Goal: Task Accomplishment & Management: Use online tool/utility

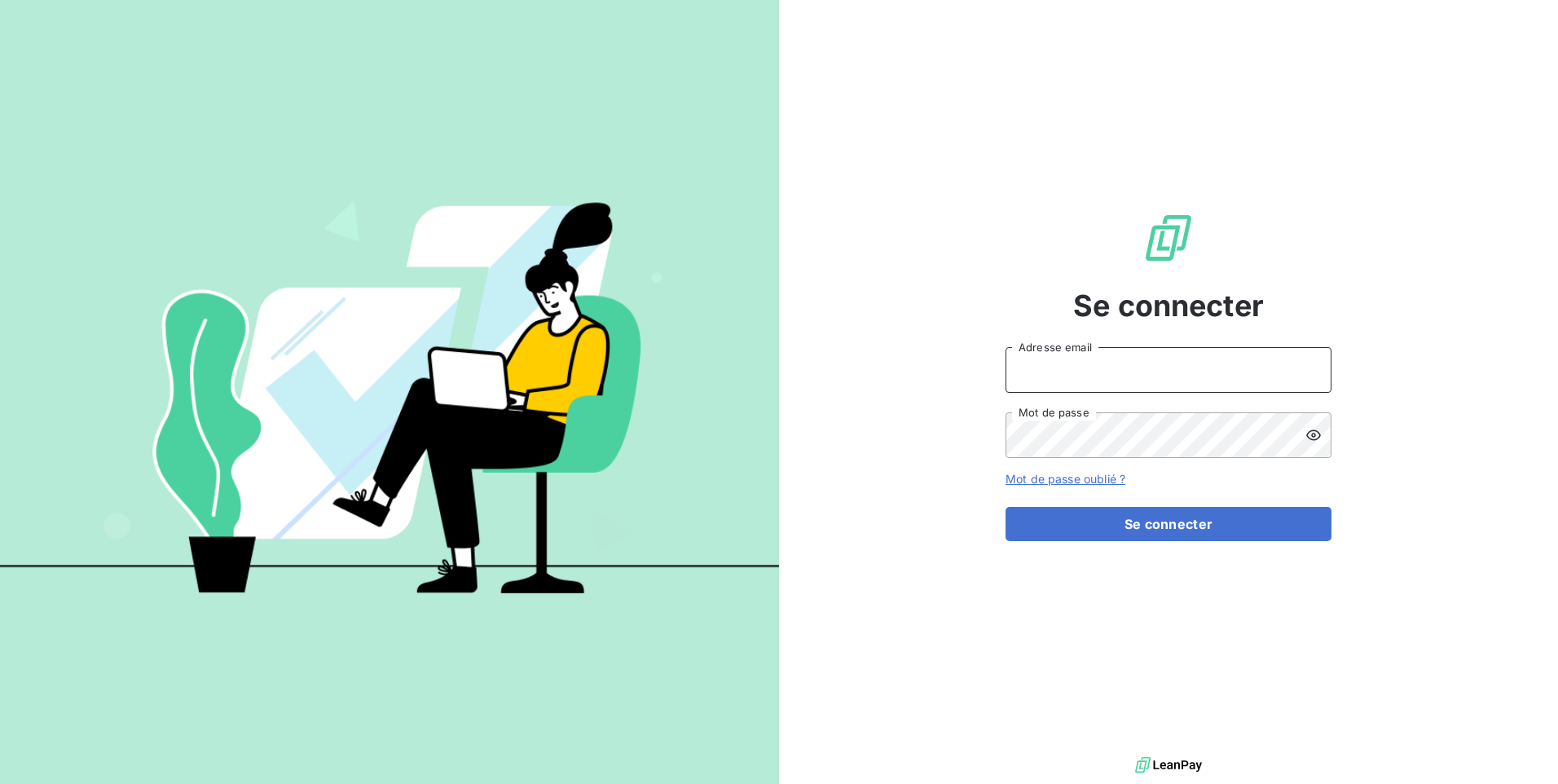
type input "[EMAIL_ADDRESS][DOMAIN_NAME]"
click at [1073, 545] on div "Se connecter [EMAIL_ADDRESS][DOMAIN_NAME] Adresse email Mot de passe Mot de pas…" at bounding box center [1168, 376] width 326 height 753
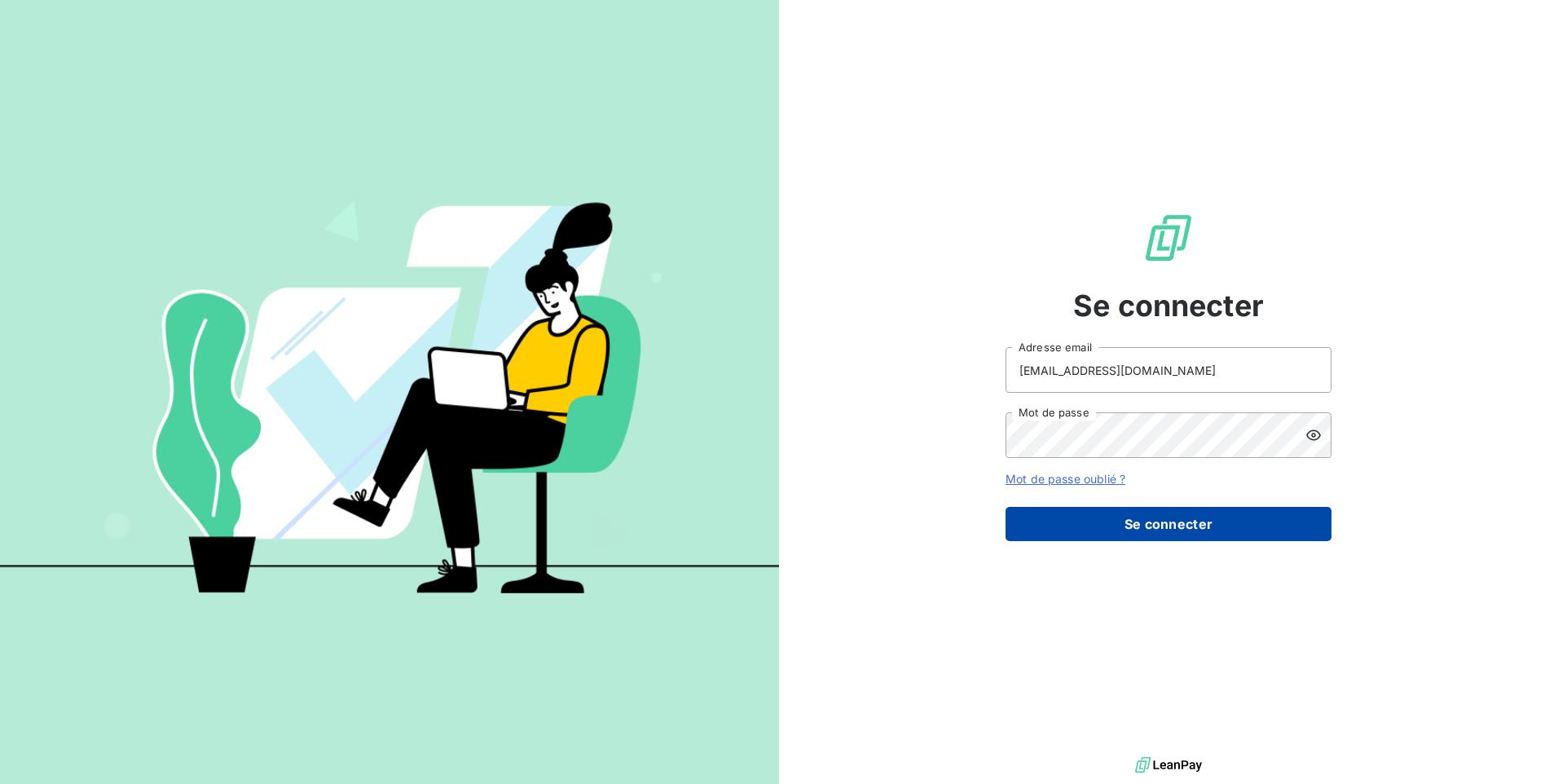
click at [1076, 529] on button "Se connecter" at bounding box center [1168, 523] width 326 height 34
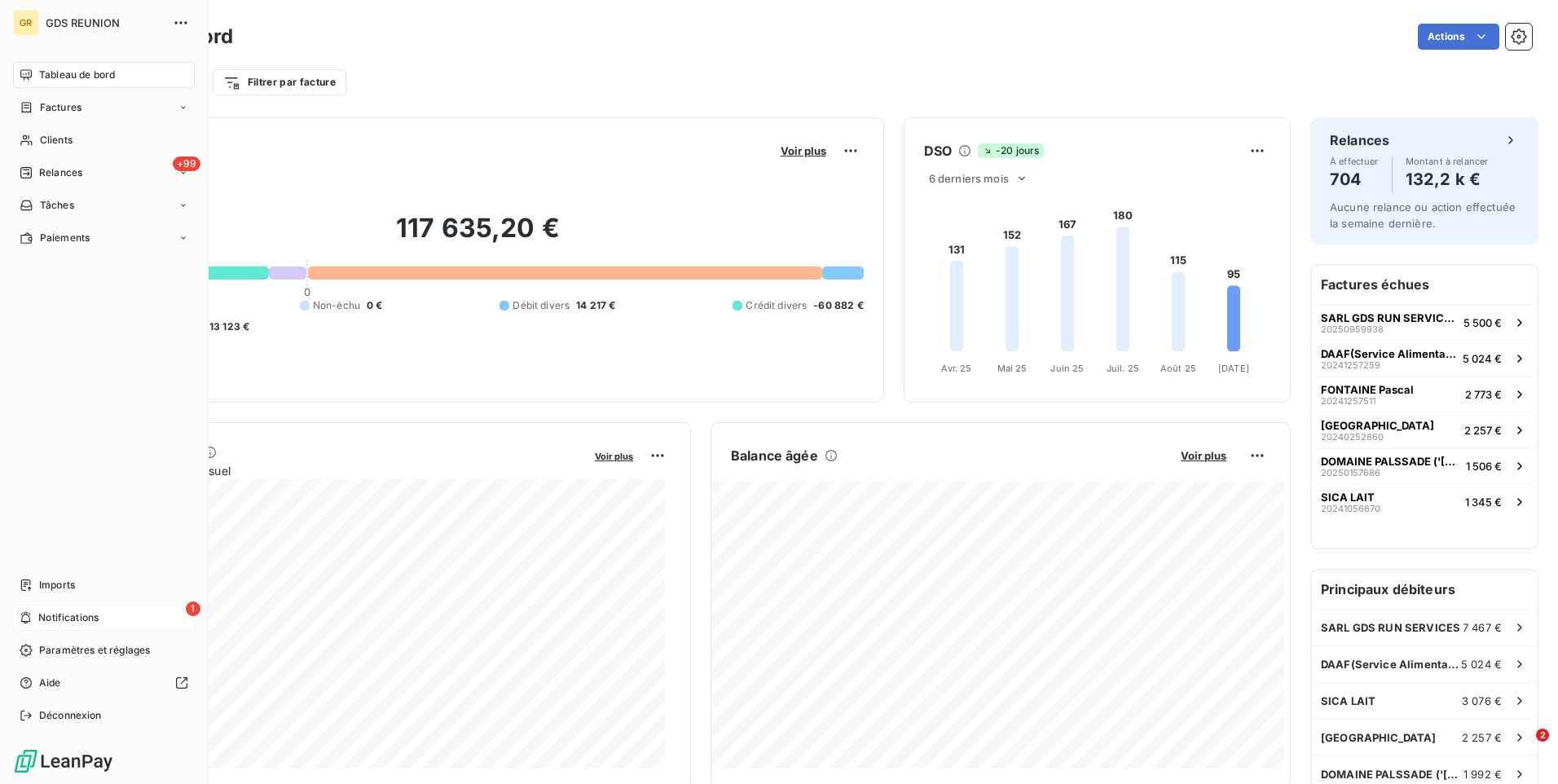
click at [149, 612] on div "1 Notifications" at bounding box center [104, 617] width 182 height 26
click at [48, 136] on span "Clients" at bounding box center [56, 140] width 32 height 15
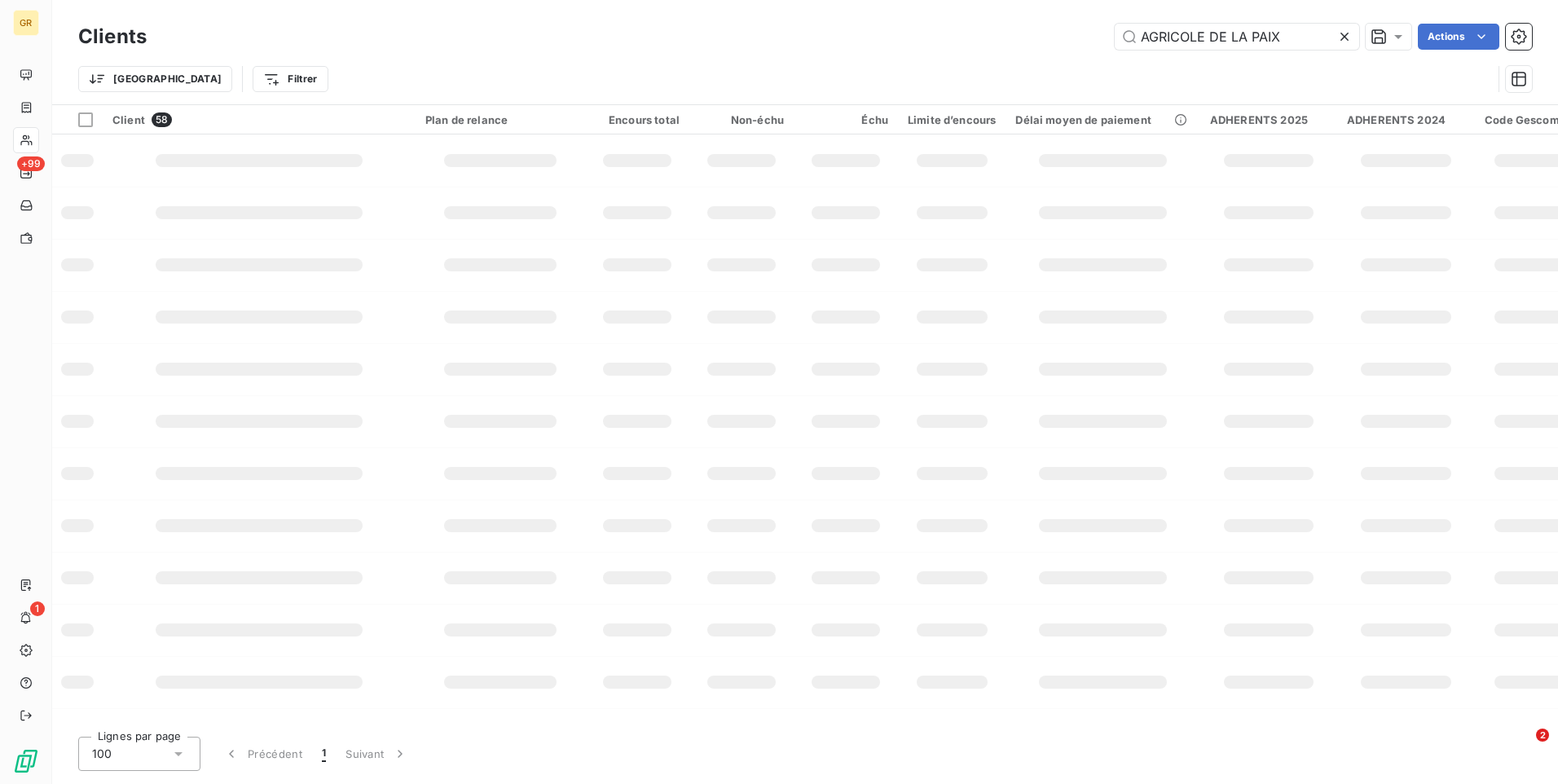
type input "AGRICOLE DE LA PAIX"
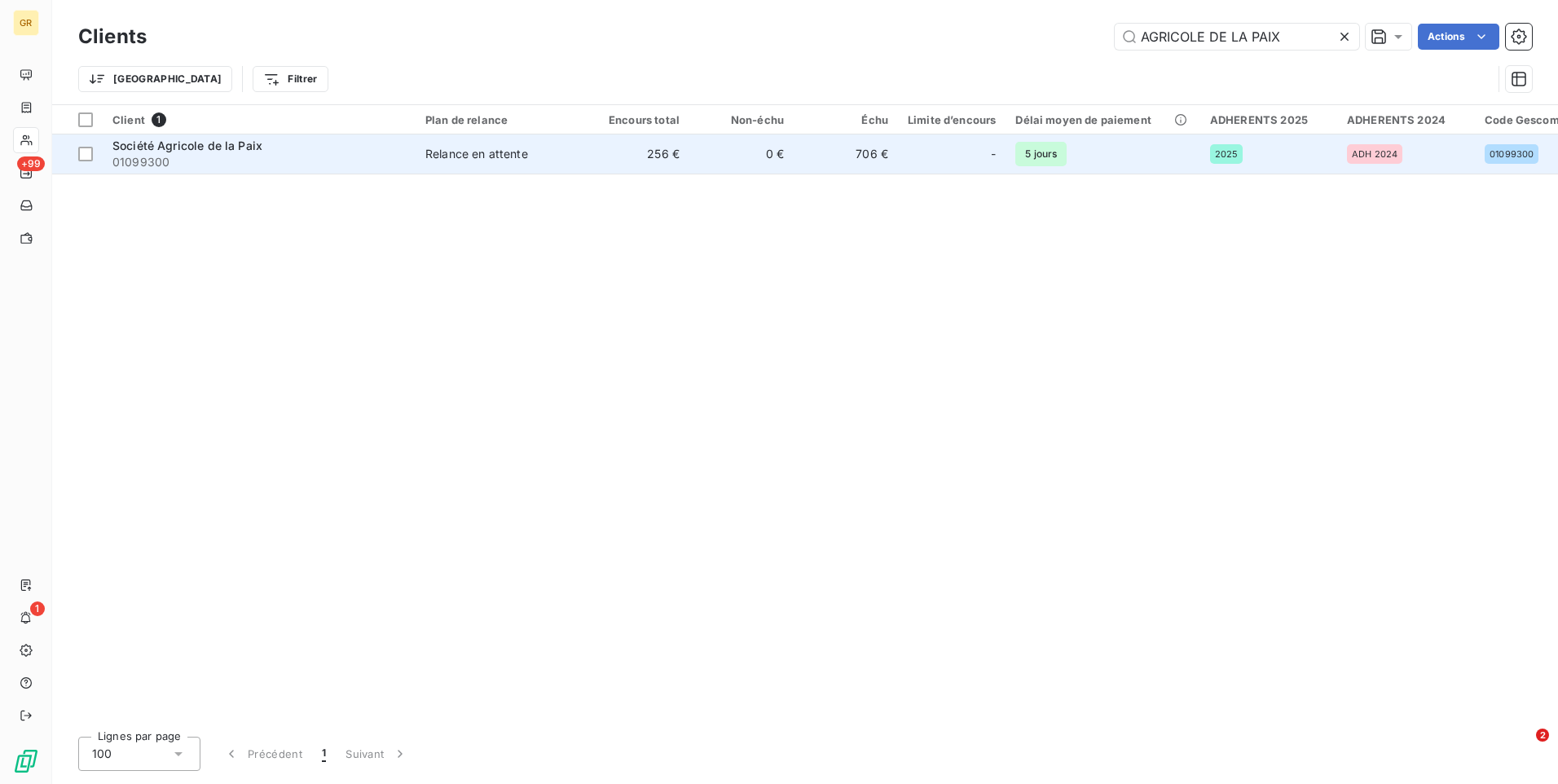
click at [459, 142] on td "Relance en attente" at bounding box center [500, 153] width 169 height 39
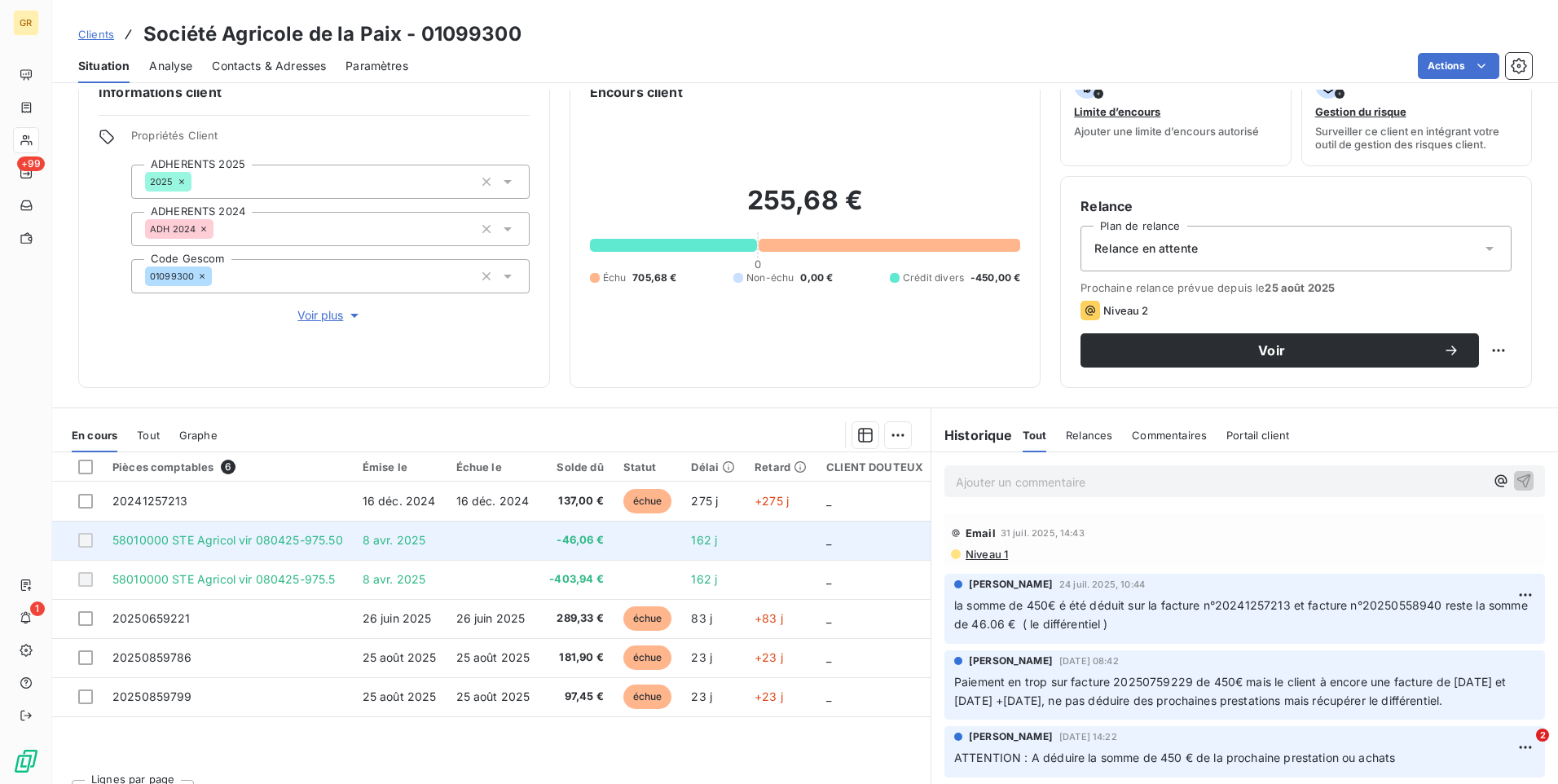
scroll to position [68, 0]
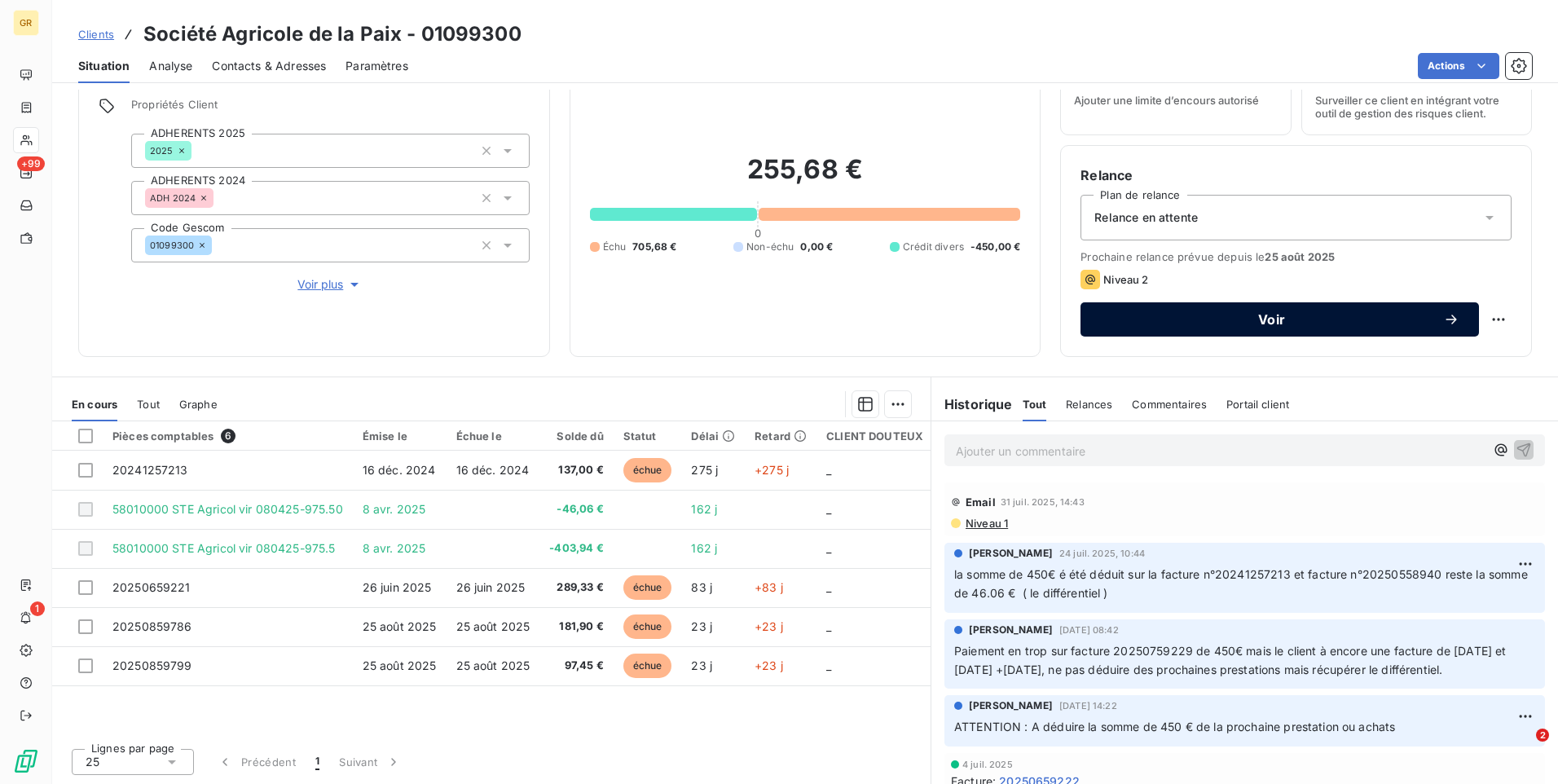
click at [1317, 320] on span "Voir" at bounding box center [1271, 319] width 343 height 13
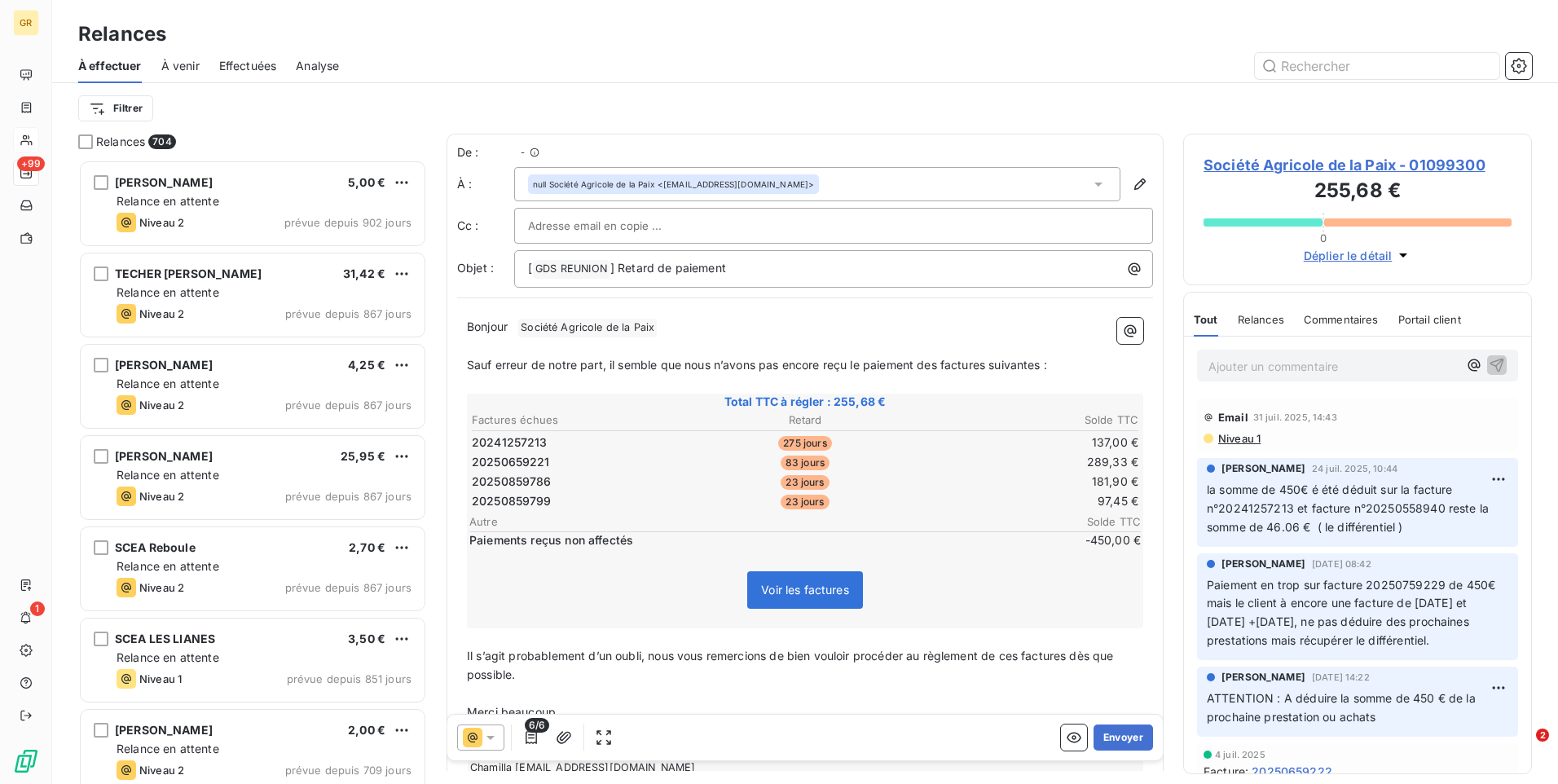
scroll to position [612, 336]
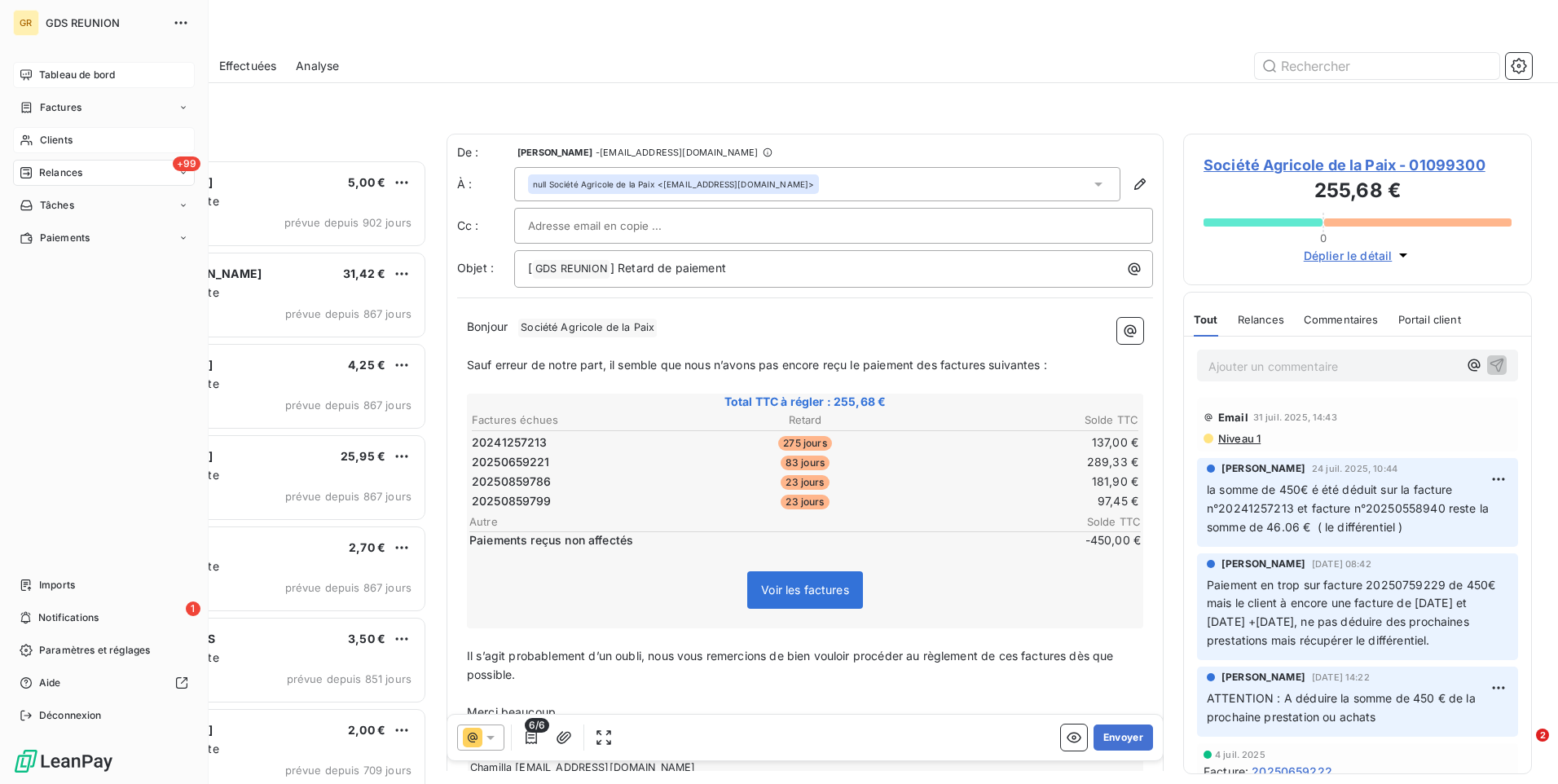
click at [45, 74] on span "Tableau de bord" at bounding box center [76, 74] width 75 height 15
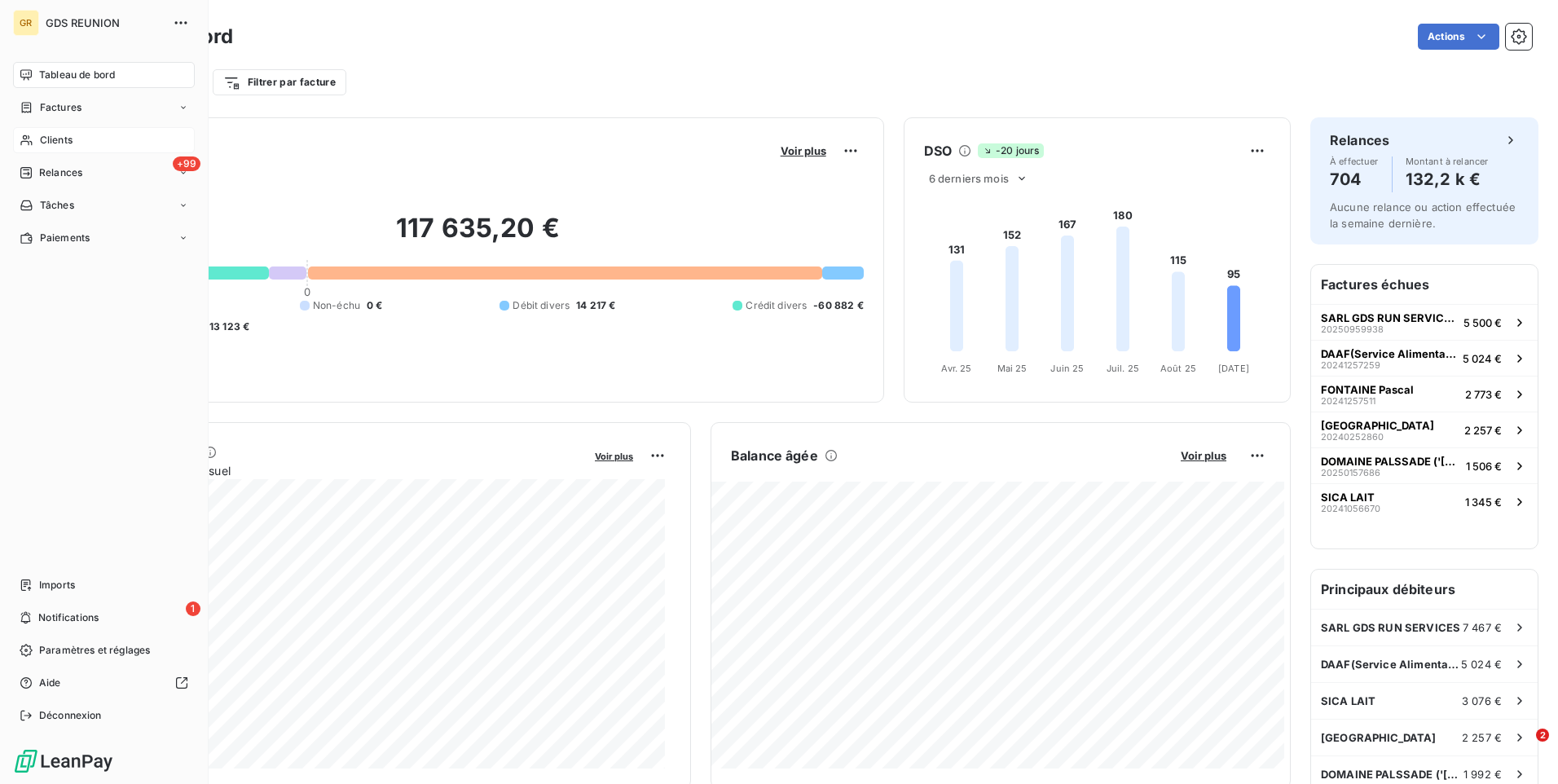
click at [54, 135] on span "Clients" at bounding box center [56, 140] width 32 height 15
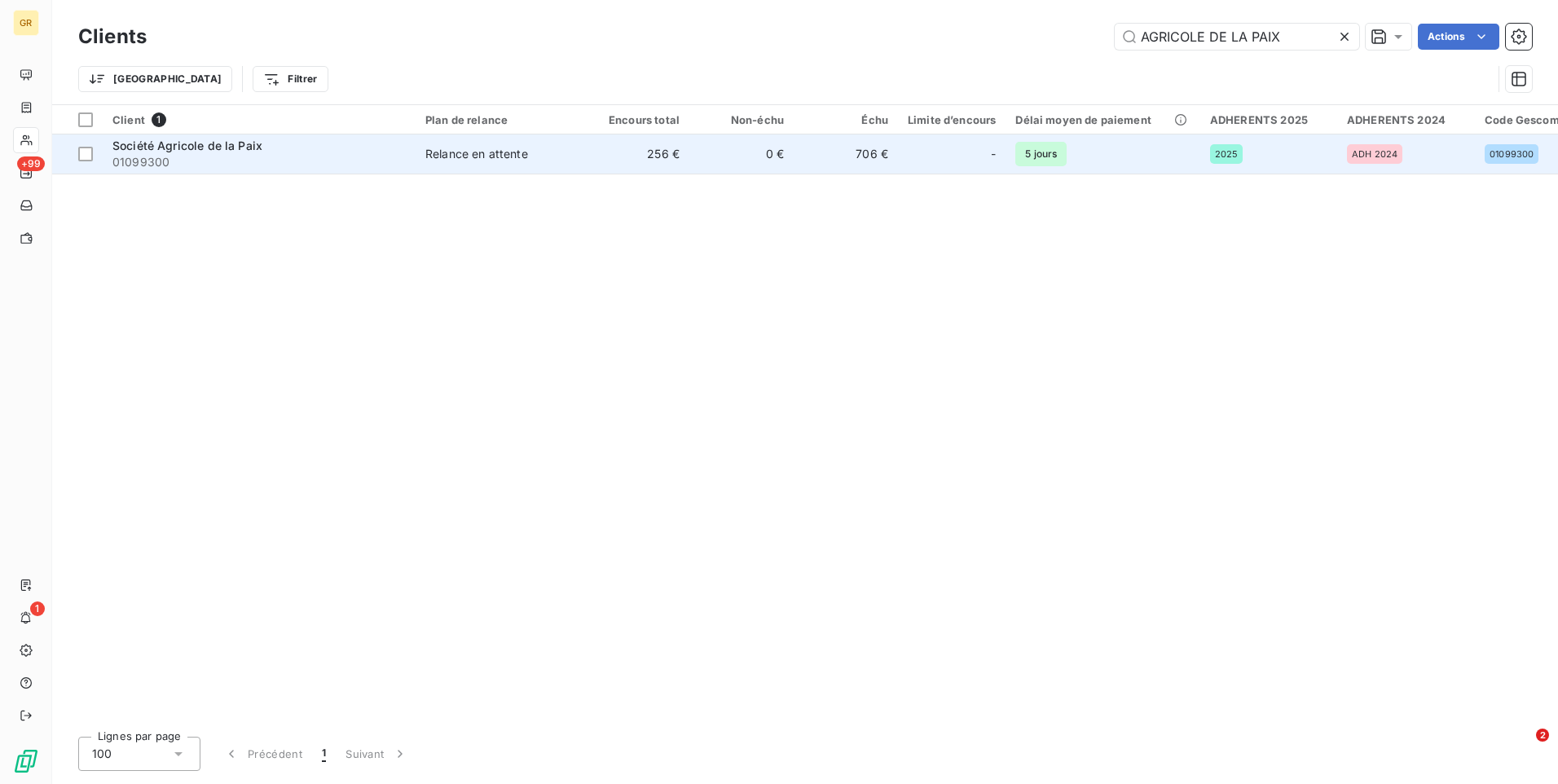
click at [403, 163] on span "01099300" at bounding box center [259, 161] width 293 height 17
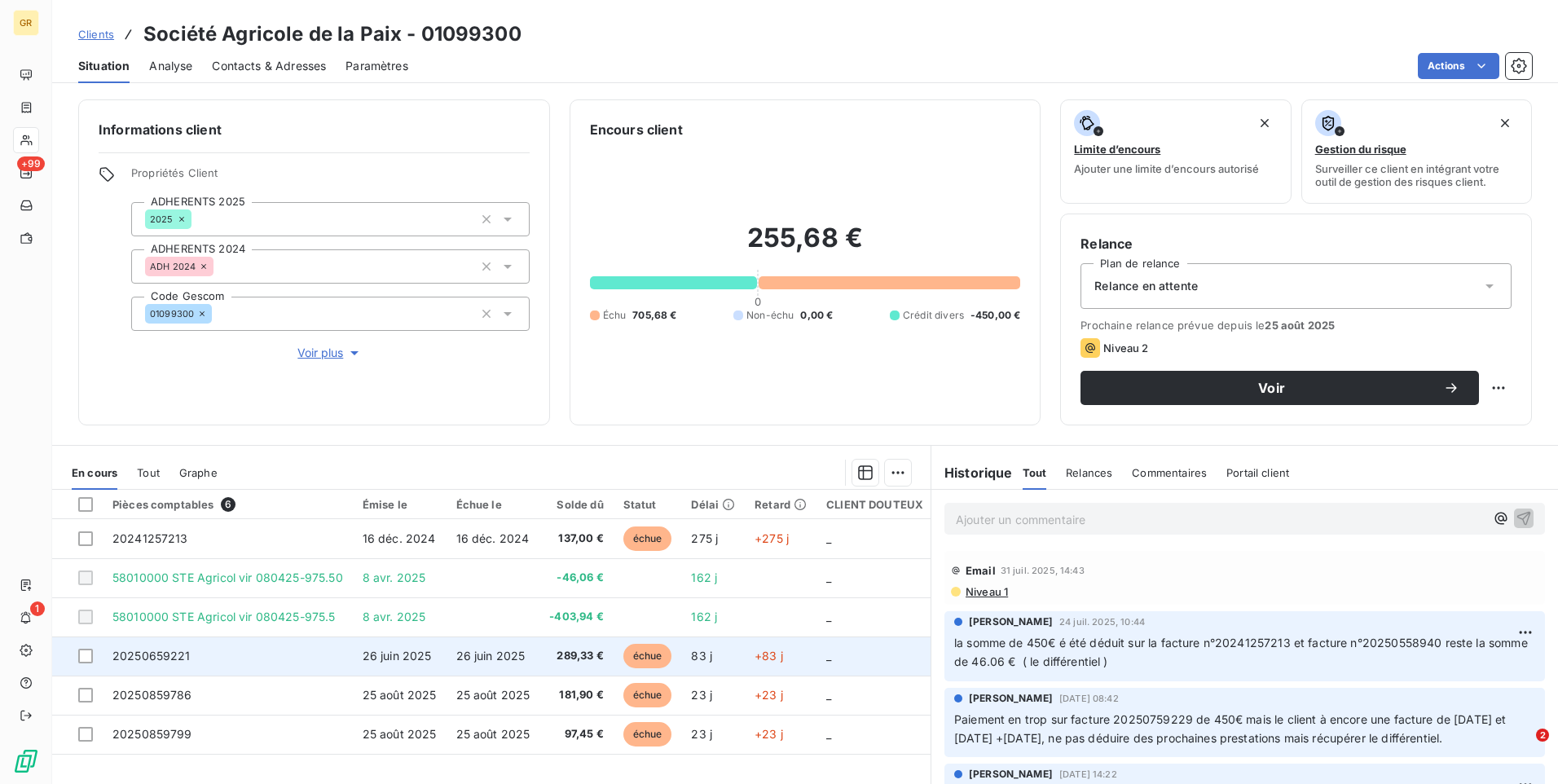
click at [188, 662] on td "20250659221" at bounding box center [228, 656] width 250 height 39
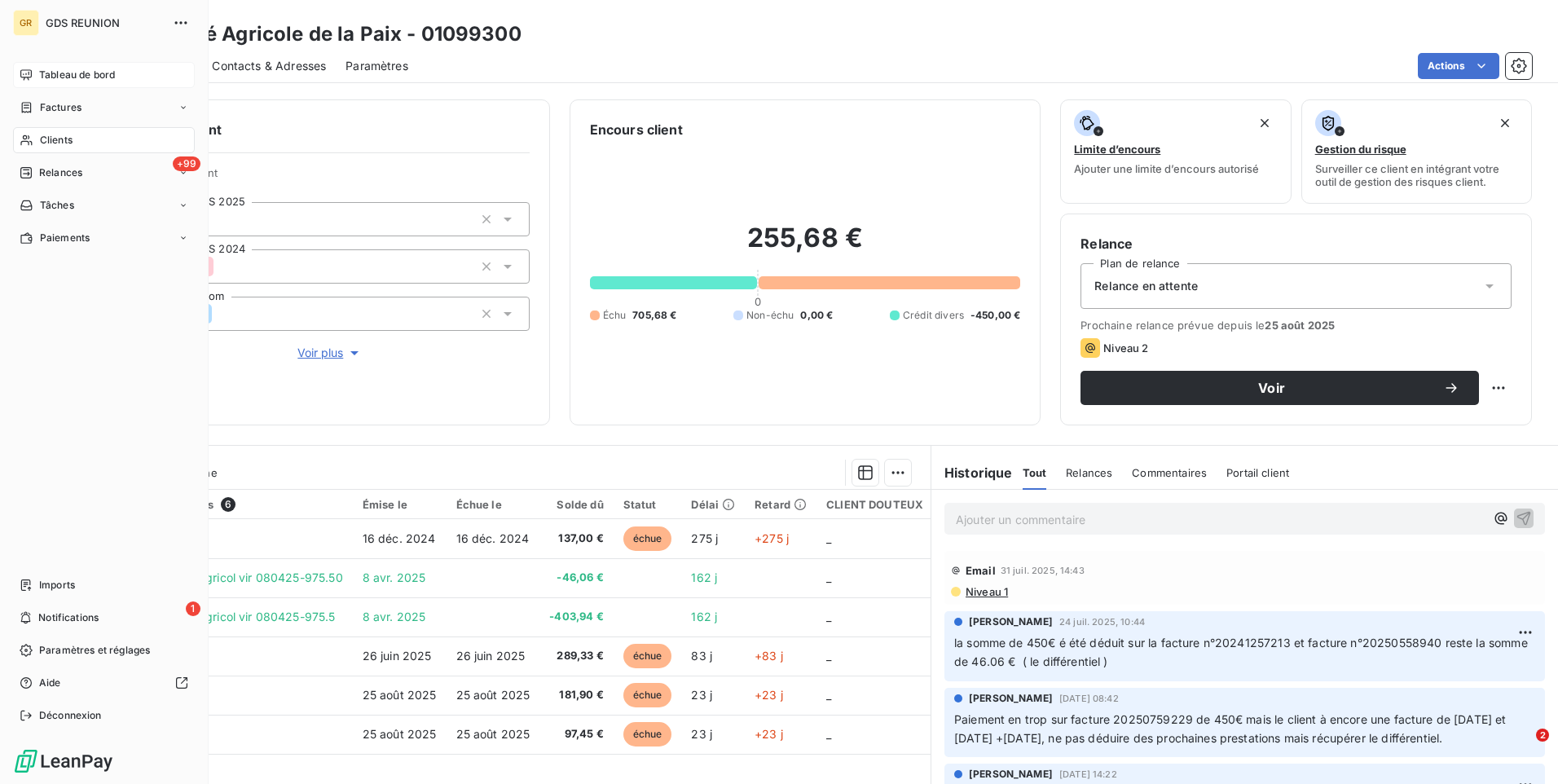
click at [60, 76] on span "Tableau de bord" at bounding box center [76, 74] width 75 height 15
